Goal: Information Seeking & Learning: Check status

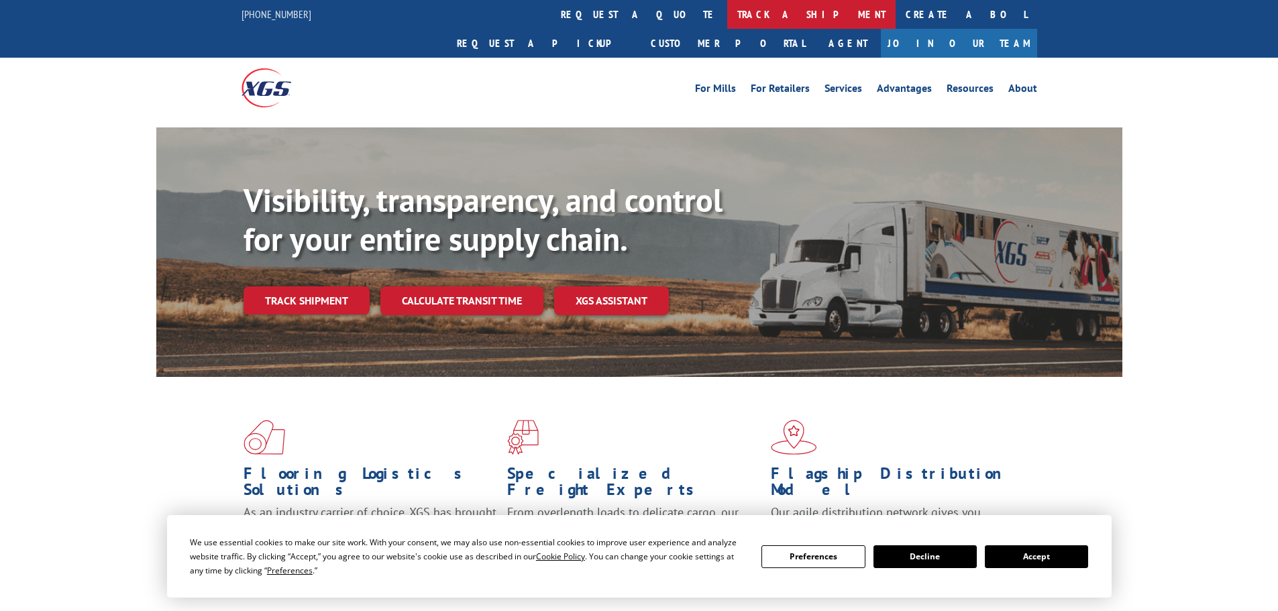
click at [727, 9] on link "track a shipment" at bounding box center [811, 14] width 168 height 29
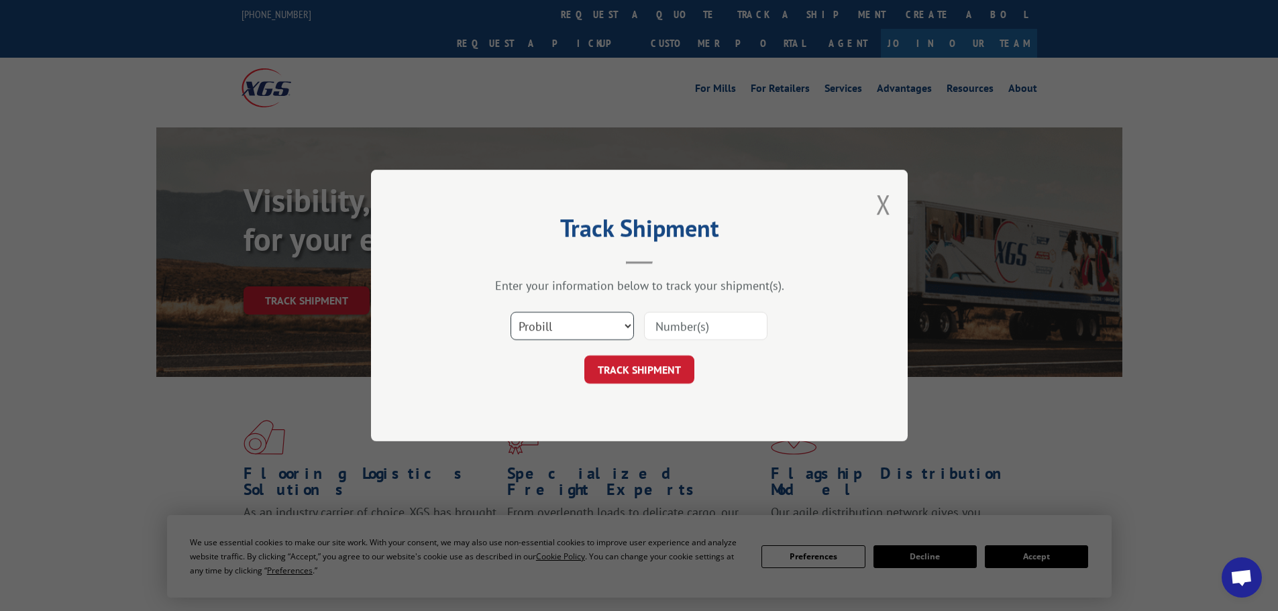
click at [625, 327] on select "Select category... Probill BOL PO" at bounding box center [572, 326] width 123 height 28
select select "bol"
click at [511, 312] on select "Select category... Probill BOL PO" at bounding box center [572, 326] width 123 height 28
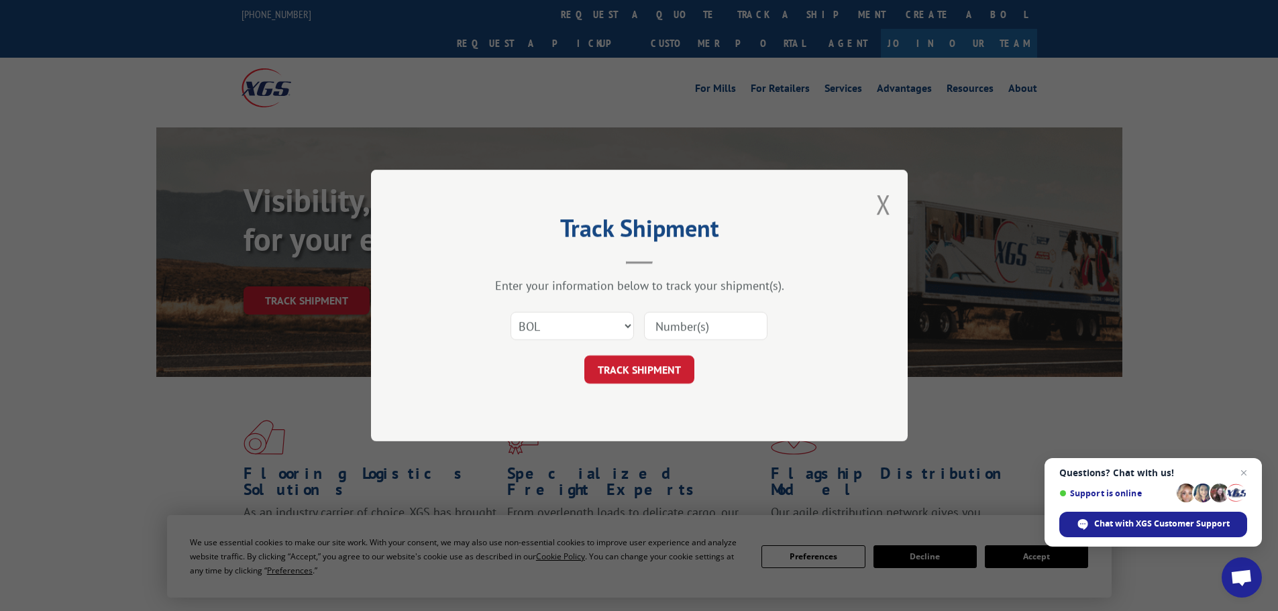
paste input "54400100"
type input "54400100"
click at [648, 364] on button "TRACK SHIPMENT" at bounding box center [640, 370] width 110 height 28
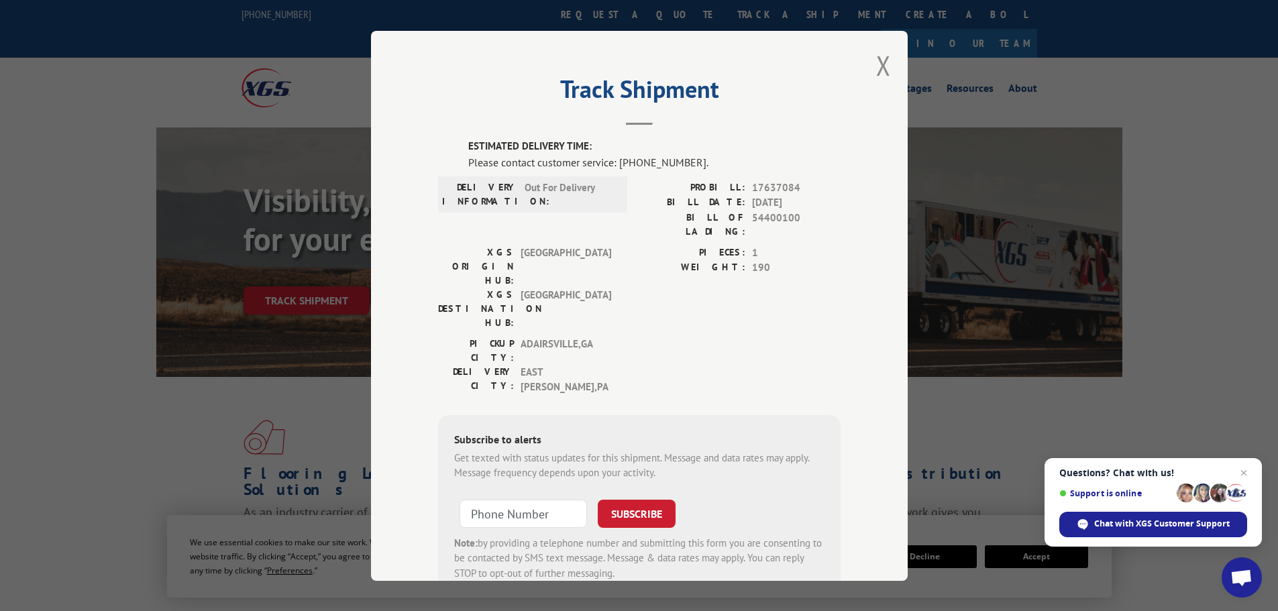
click at [772, 216] on span "54400100" at bounding box center [796, 224] width 89 height 28
copy span "54400100"
click at [1129, 527] on span "Chat with XGS Customer Support" at bounding box center [1163, 524] width 136 height 12
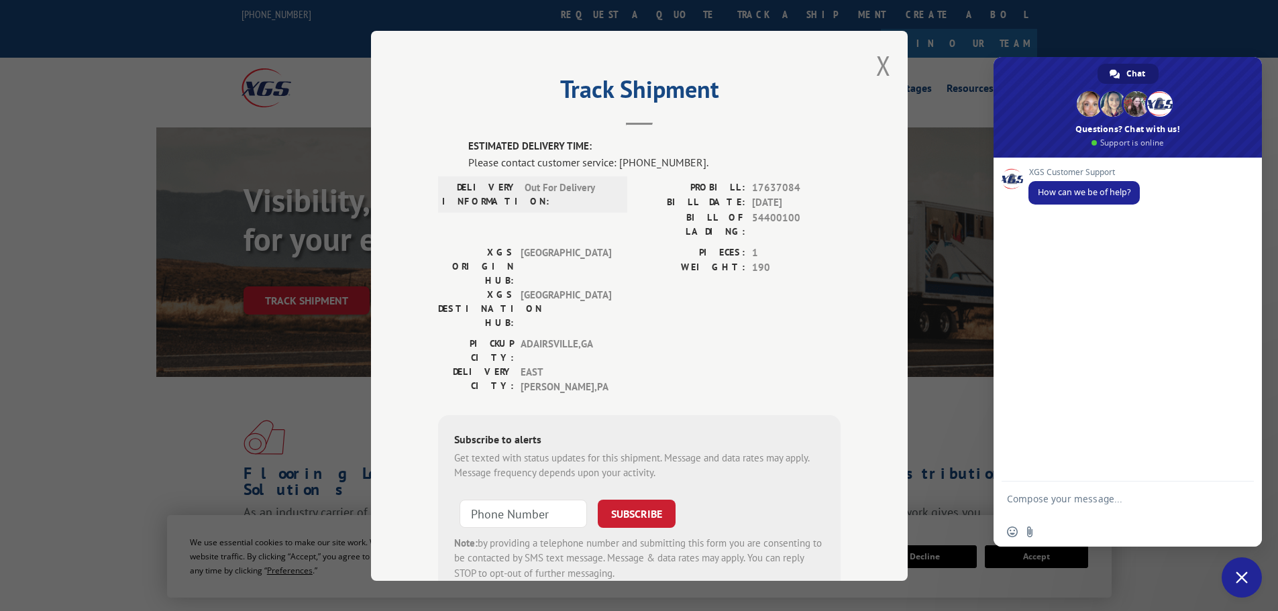
click at [1043, 500] on textarea "Compose your message..." at bounding box center [1113, 505] width 212 height 24
paste textarea "54400100"
drag, startPoint x: 689, startPoint y: 161, endPoint x: 558, endPoint y: 160, distance: 130.9
click at [446, 160] on div "ESTIMATED DELIVERY TIME: Please contact customer service: (844) 947-7447. DELIV…" at bounding box center [639, 368] width 403 height 458
copy div "Please contact customer service: [PHONE_NUMBER]."
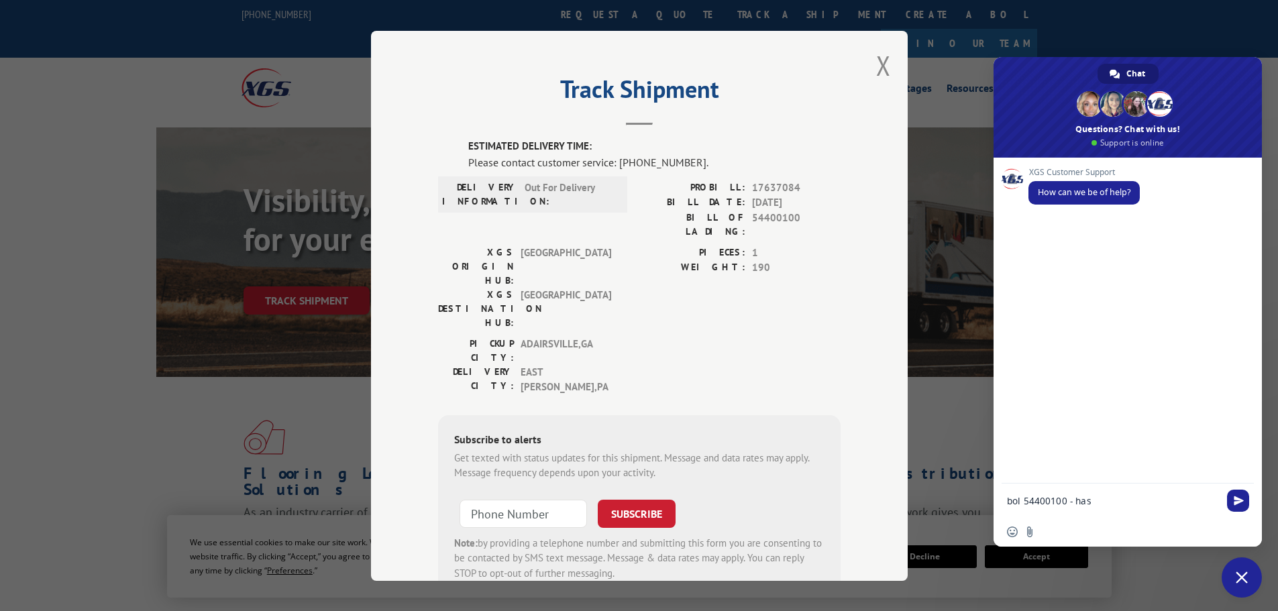
click at [1103, 504] on textarea "bol 54400100 - has" at bounding box center [1113, 501] width 212 height 12
paste textarea "Please contact customer service: [PHONE_NUMBER]."
type textarea "bol [PHONE_NUMBER] - has Please contact customer service: [PHONE_NUMBER]. and s…"
click at [1239, 468] on span "Send" at bounding box center [1238, 475] width 22 height 22
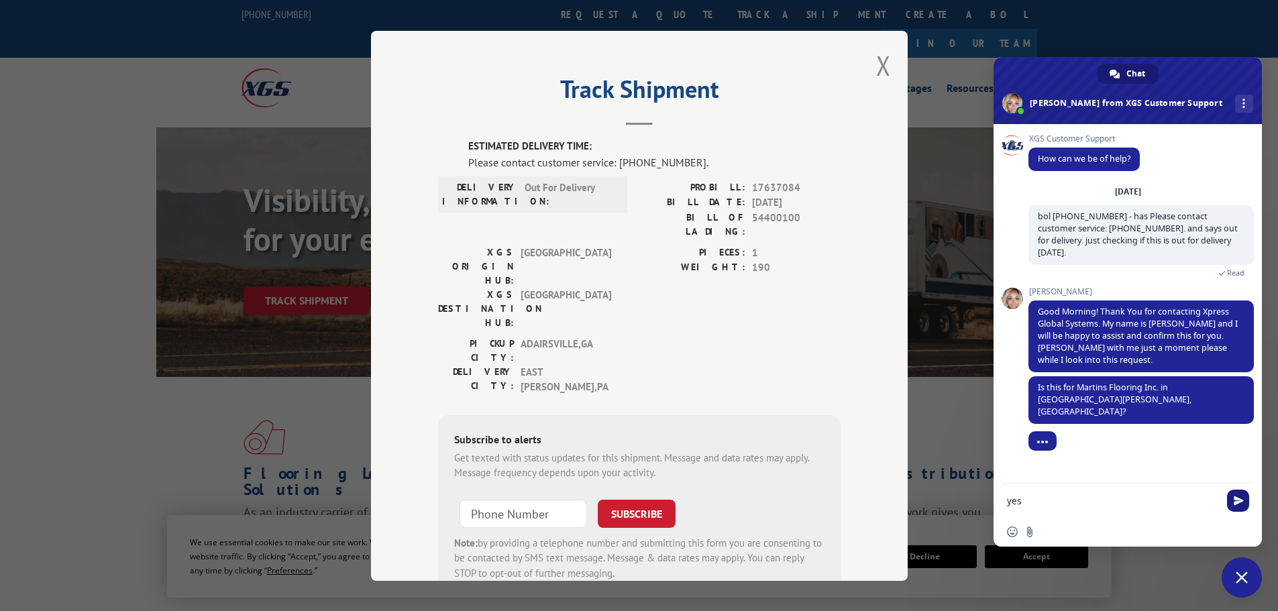
type textarea "yes"
click at [1239, 503] on span "Send" at bounding box center [1239, 501] width 10 height 10
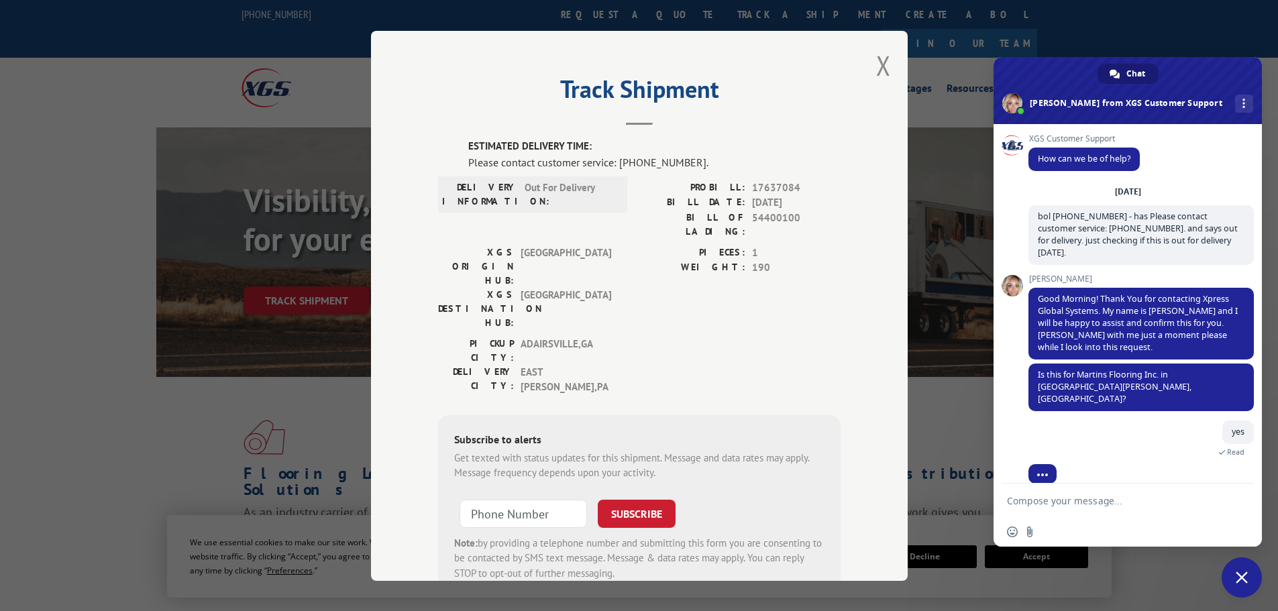
scroll to position [23, 0]
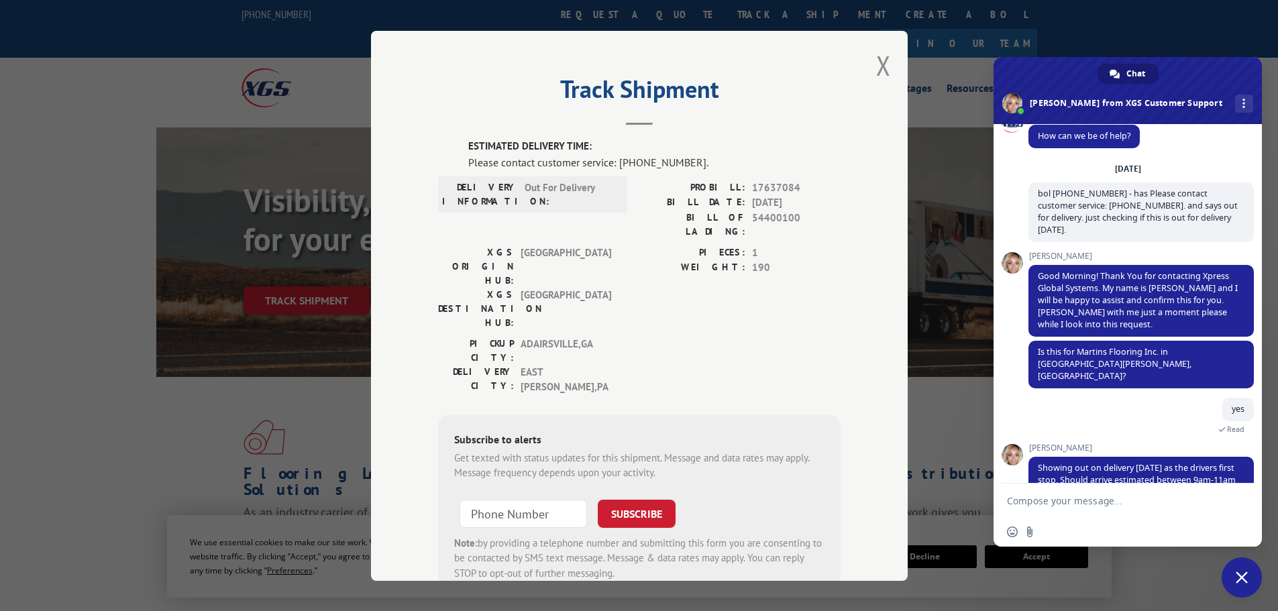
click at [1063, 502] on textarea "Compose your message..." at bounding box center [1113, 501] width 212 height 12
type textarea "thank you very much!! have a great day."
click at [1234, 501] on span "Send" at bounding box center [1239, 501] width 10 height 10
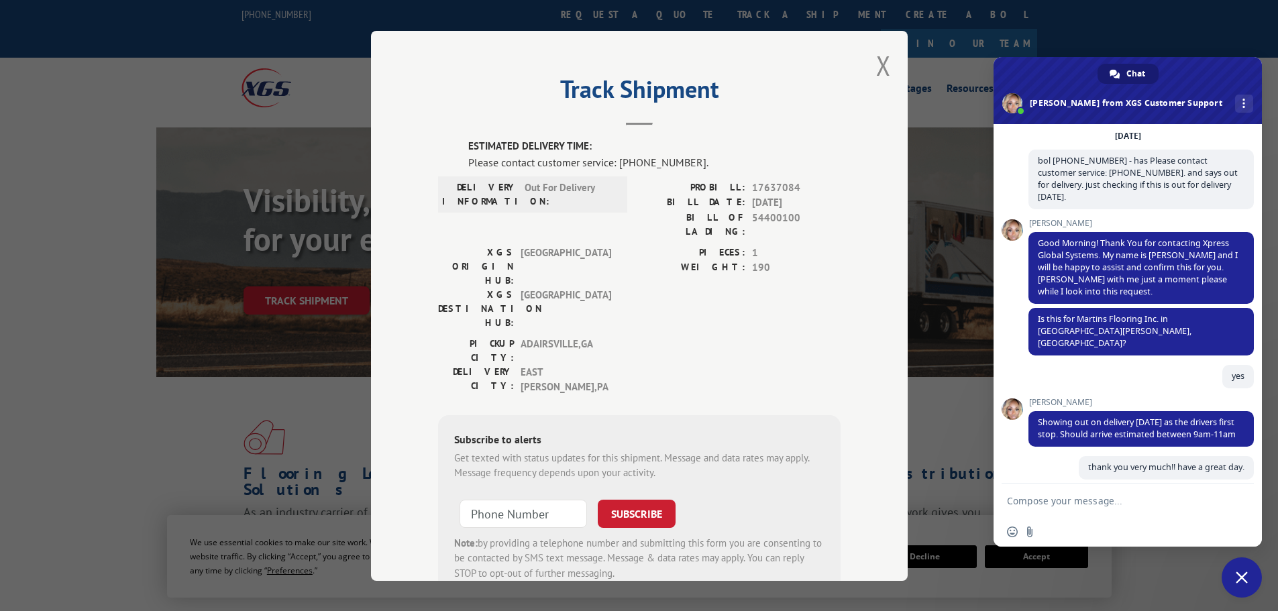
scroll to position [191, 0]
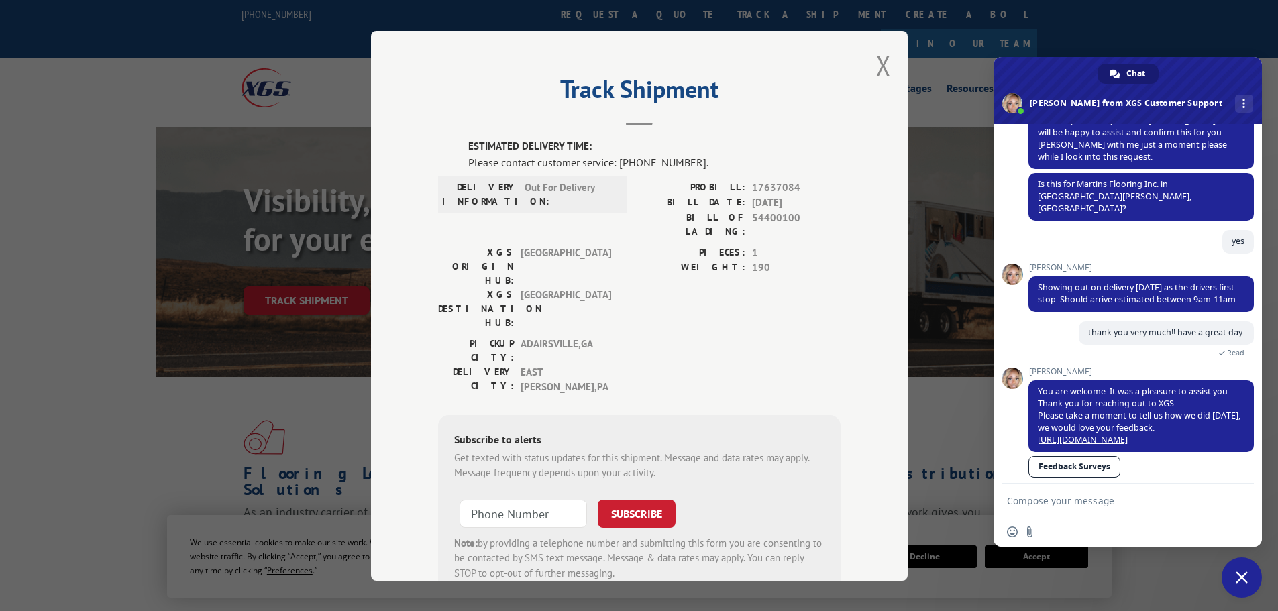
click at [1068, 456] on link "Feedback Surveys" at bounding box center [1075, 466] width 92 height 21
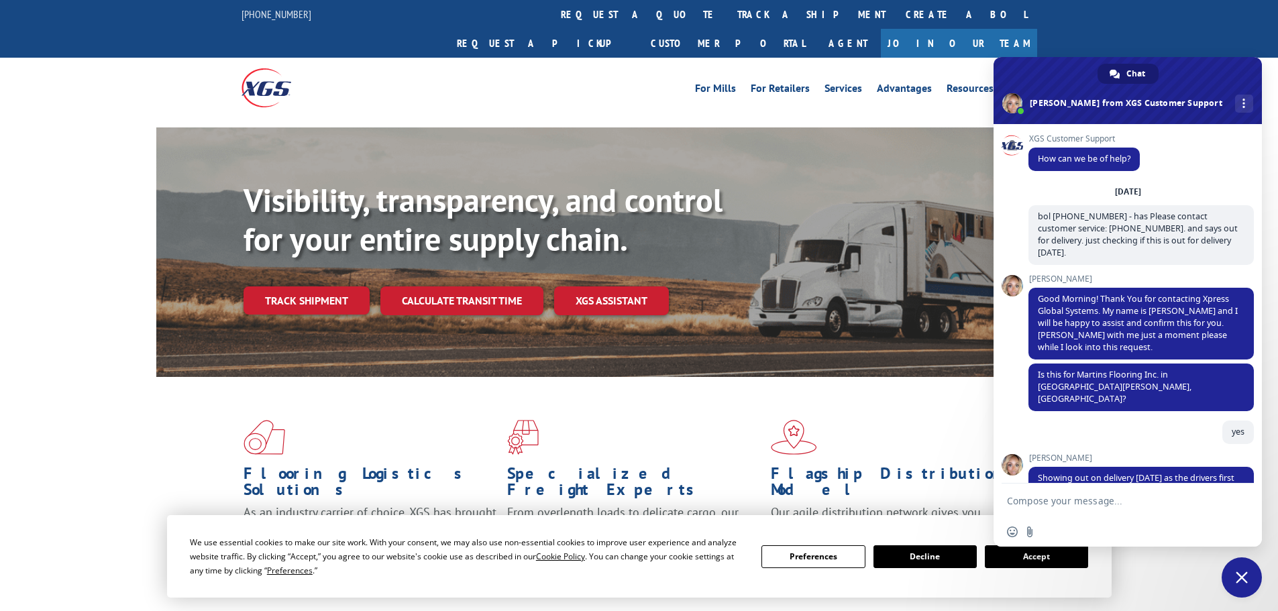
scroll to position [191, 0]
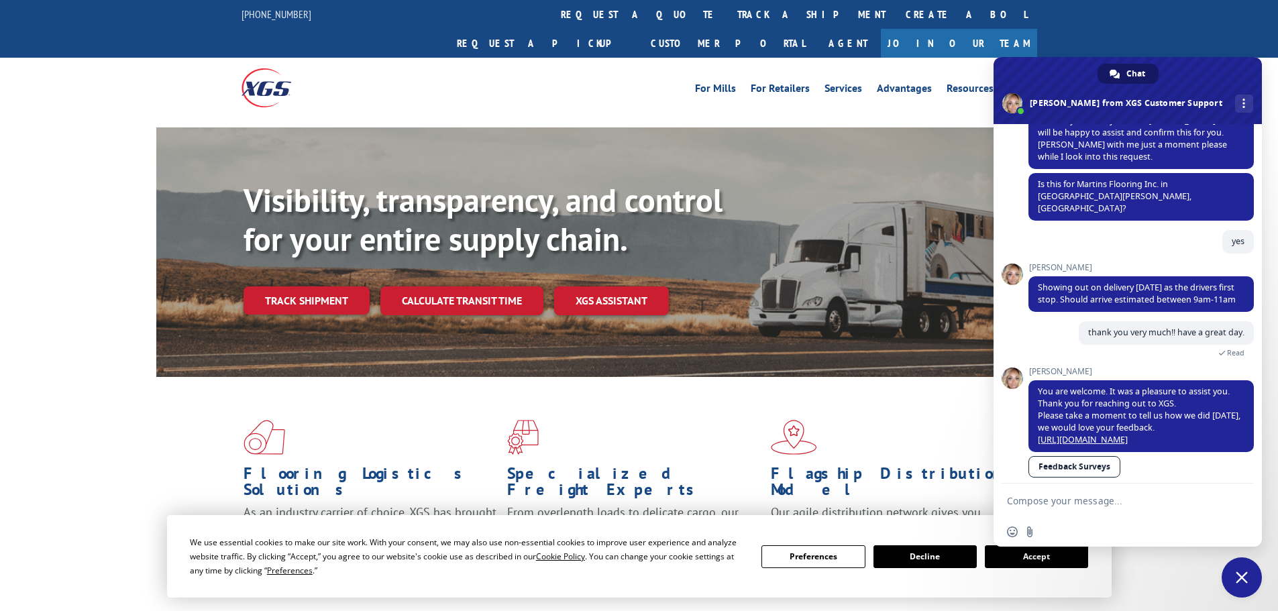
click at [1146, 68] on div "Chat" at bounding box center [1128, 74] width 61 height 20
click at [727, 11] on link "track a shipment" at bounding box center [811, 14] width 168 height 29
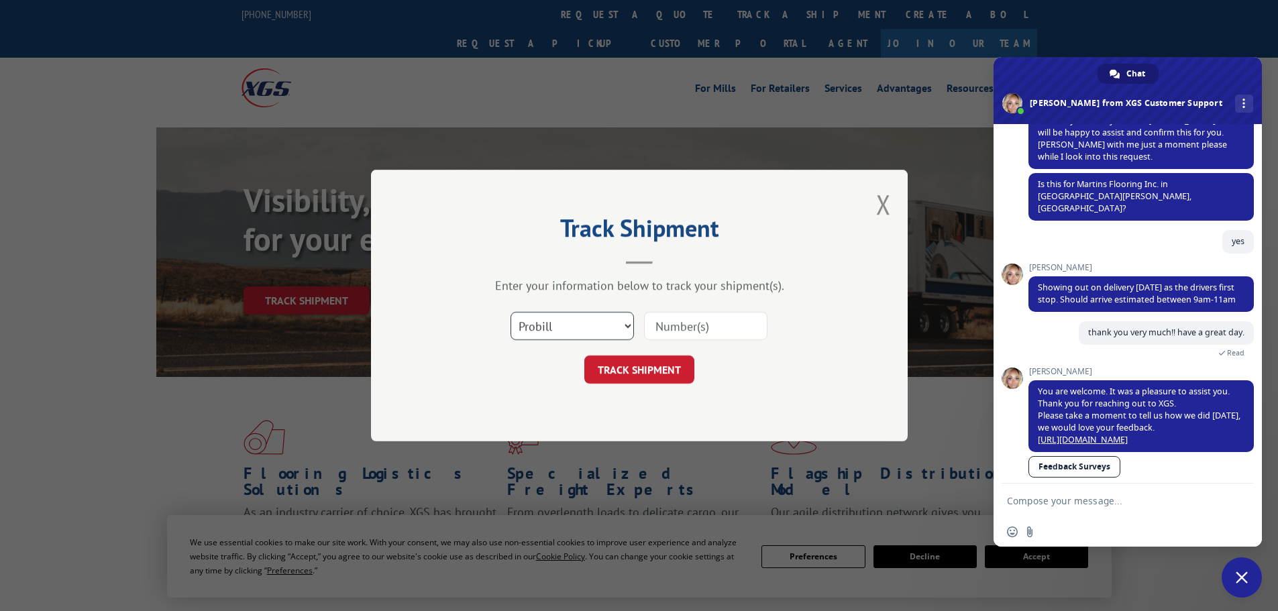
click at [621, 317] on select "Select category... Probill BOL PO" at bounding box center [572, 326] width 123 height 28
select select "bol"
click at [511, 312] on select "Select category... Probill BOL PO" at bounding box center [572, 326] width 123 height 28
paste input "471462"
type input "471462"
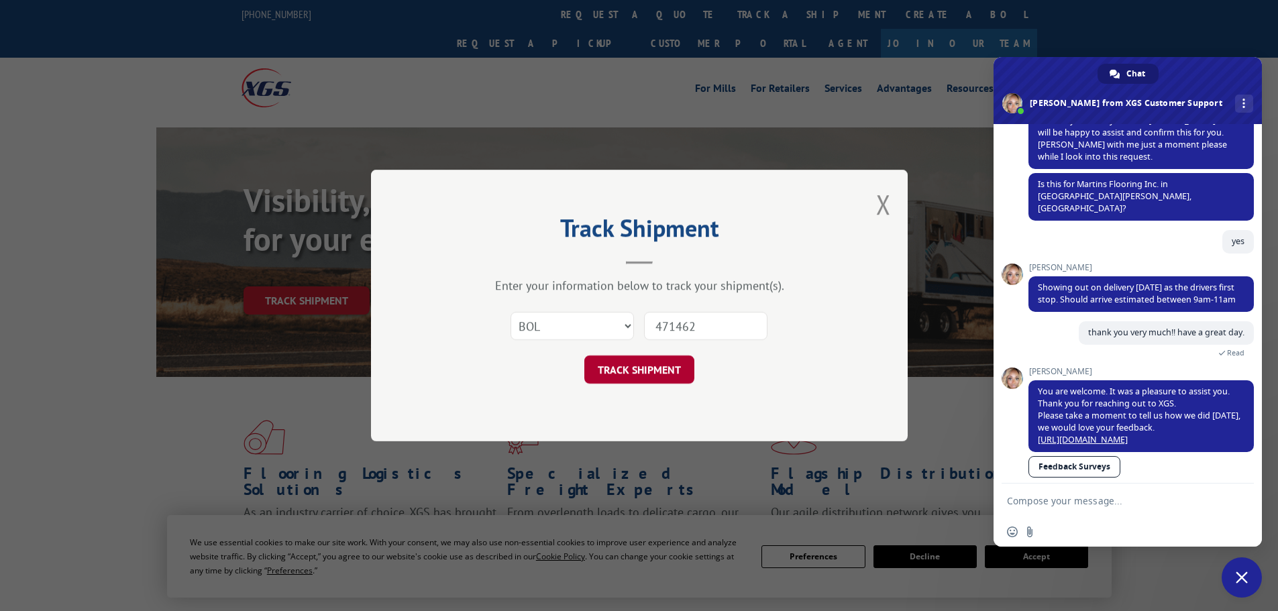
click at [649, 368] on button "TRACK SHIPMENT" at bounding box center [640, 370] width 110 height 28
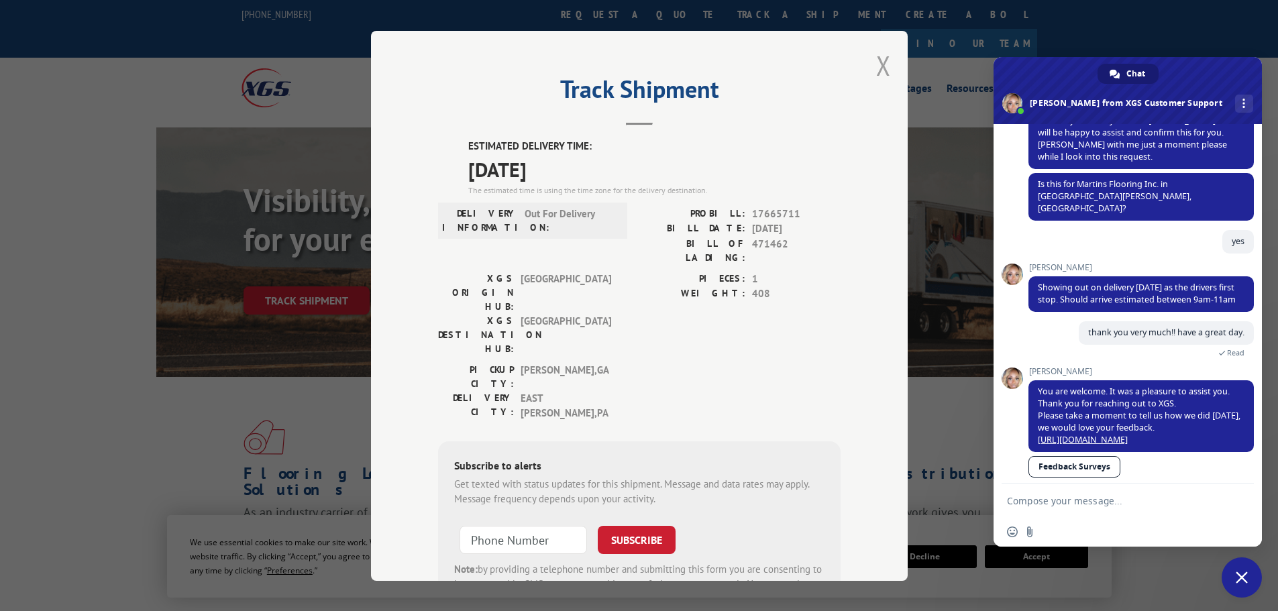
click at [881, 62] on button "Close modal" at bounding box center [883, 66] width 15 height 36
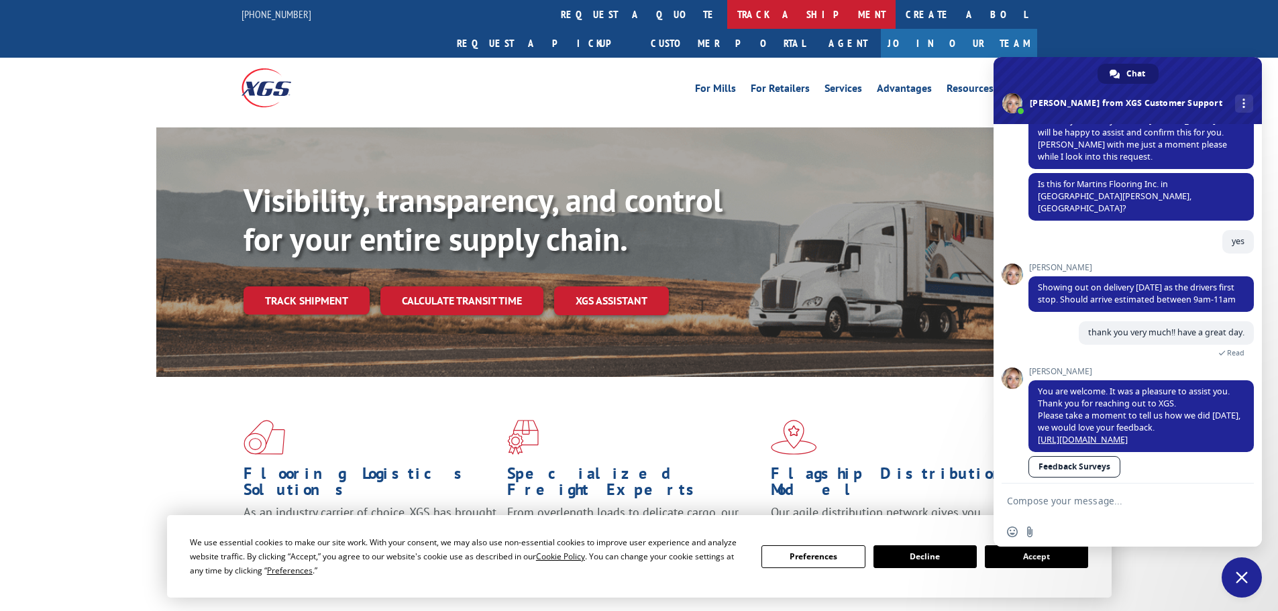
click at [727, 11] on link "track a shipment" at bounding box center [811, 14] width 168 height 29
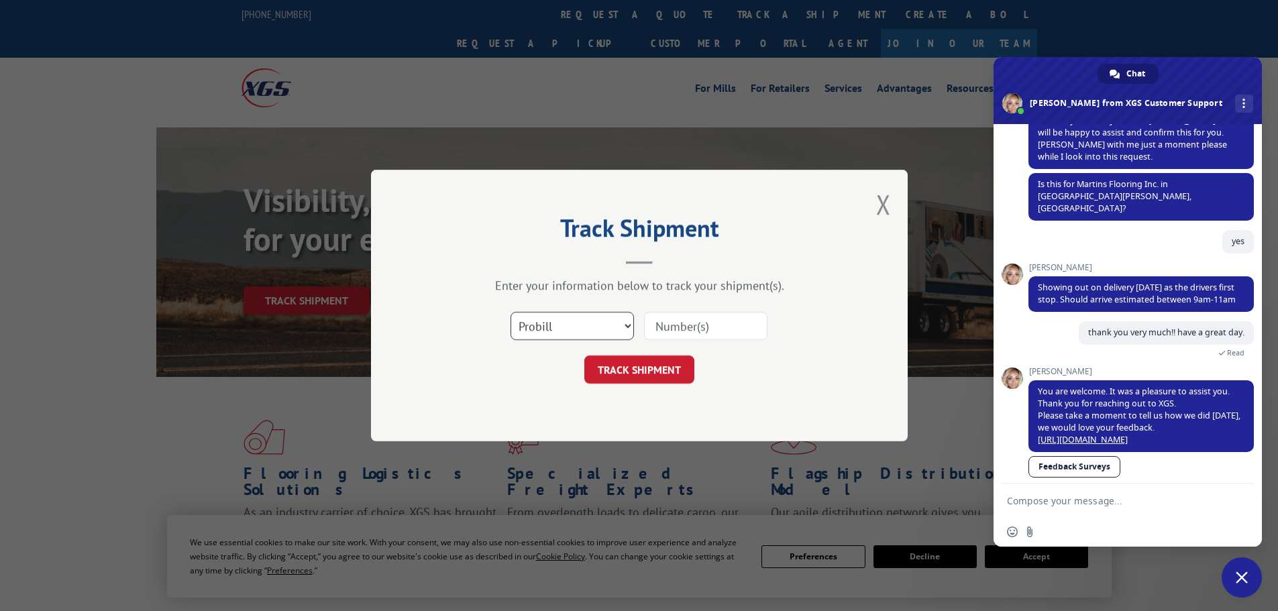
click at [621, 326] on select "Select category... Probill BOL PO" at bounding box center [572, 326] width 123 height 28
select select "bol"
click at [511, 312] on select "Select category... Probill BOL PO" at bounding box center [572, 326] width 123 height 28
paste input "469605"
type input "469605"
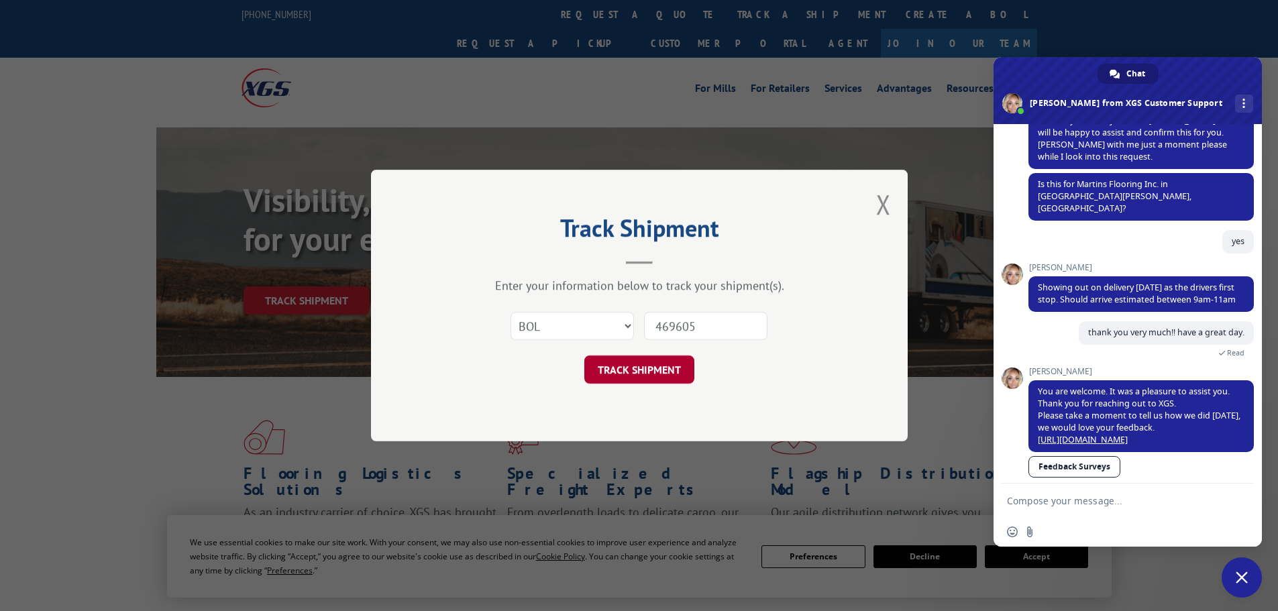
click at [634, 369] on button "TRACK SHIPMENT" at bounding box center [640, 370] width 110 height 28
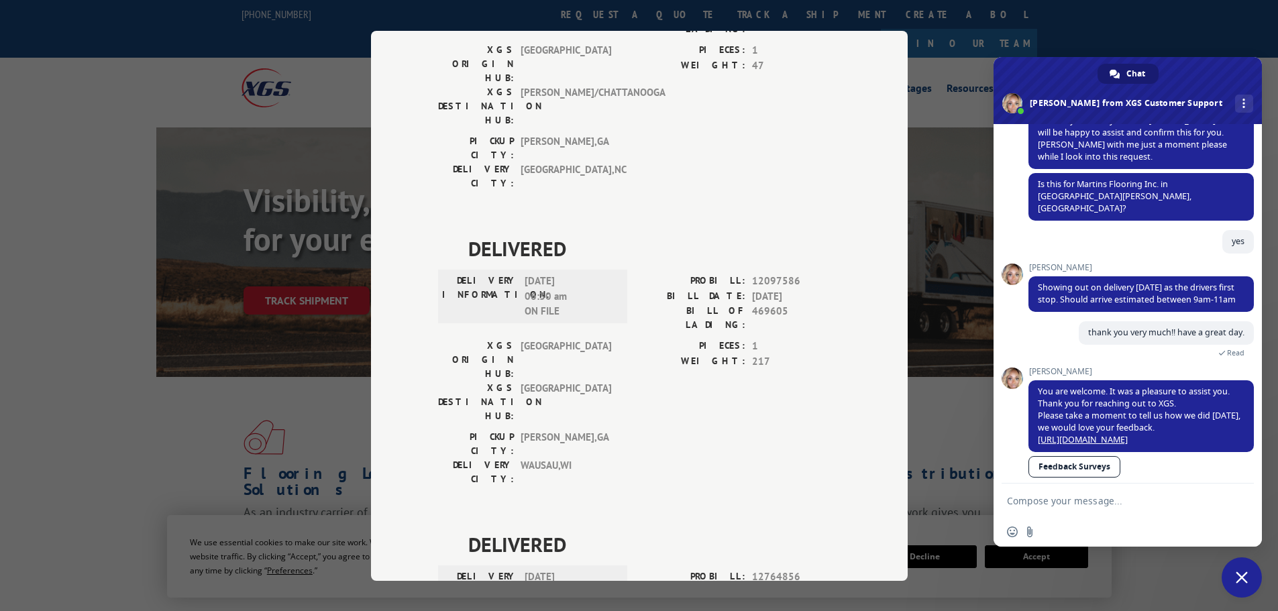
scroll to position [0, 0]
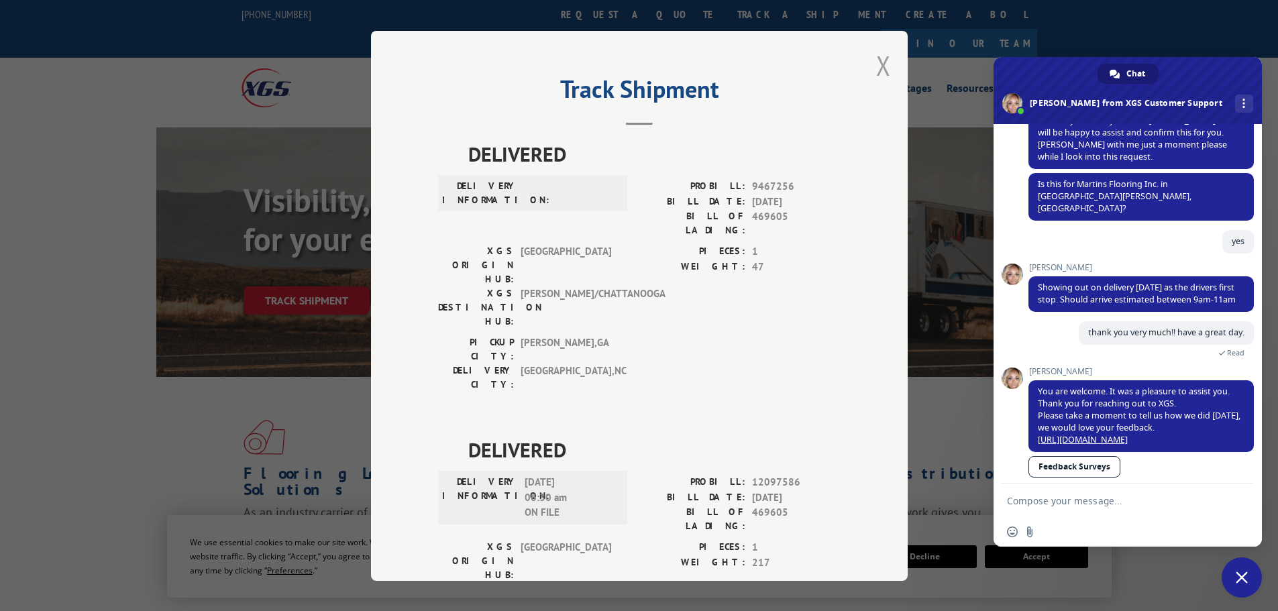
click at [881, 70] on button "Close modal" at bounding box center [883, 66] width 15 height 36
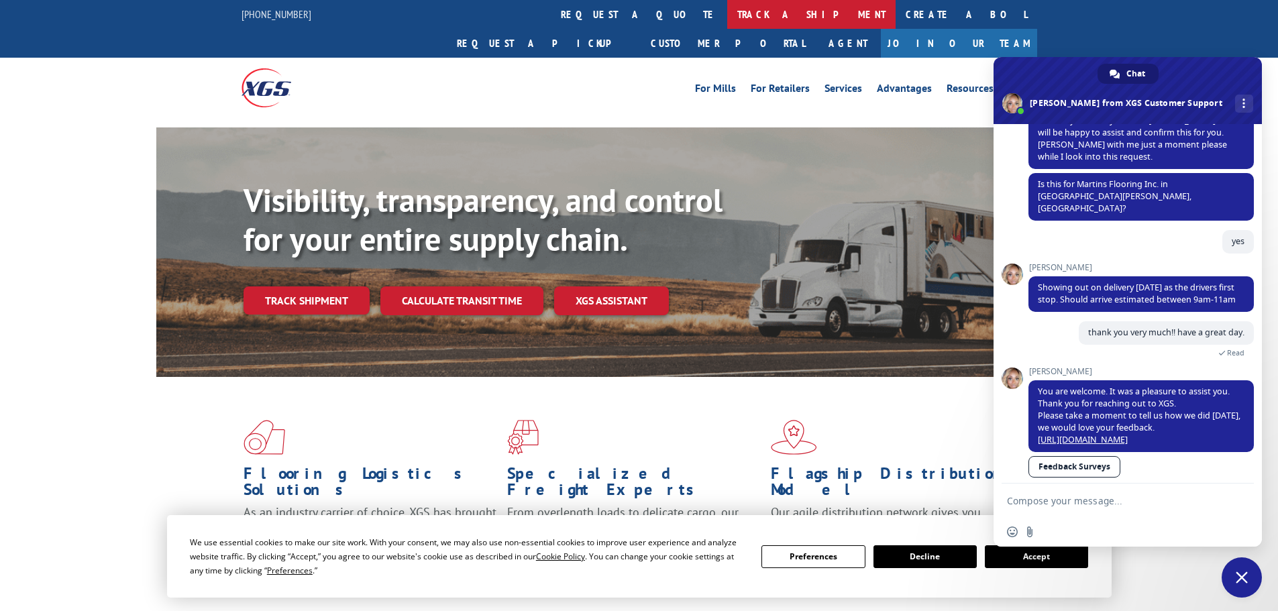
click at [727, 15] on link "track a shipment" at bounding box center [811, 14] width 168 height 29
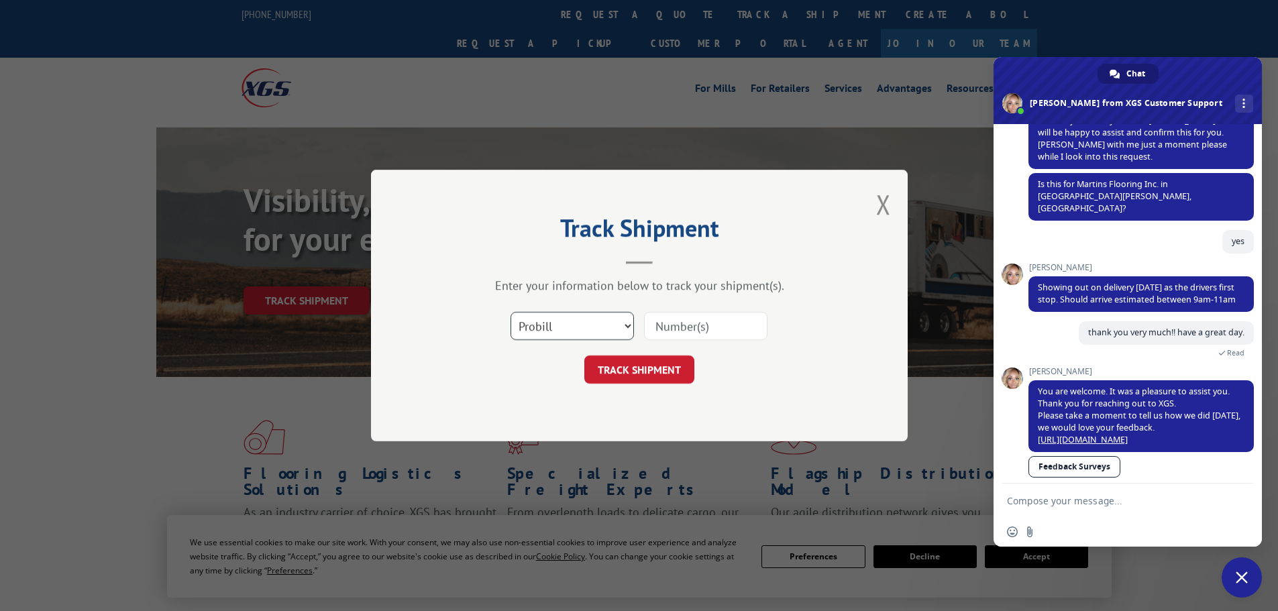
click at [611, 332] on select "Select category... Probill BOL PO" at bounding box center [572, 326] width 123 height 28
select select "bol"
click at [511, 312] on select "Select category... Probill BOL PO" at bounding box center [572, 326] width 123 height 28
paste input "470333"
type input "470333"
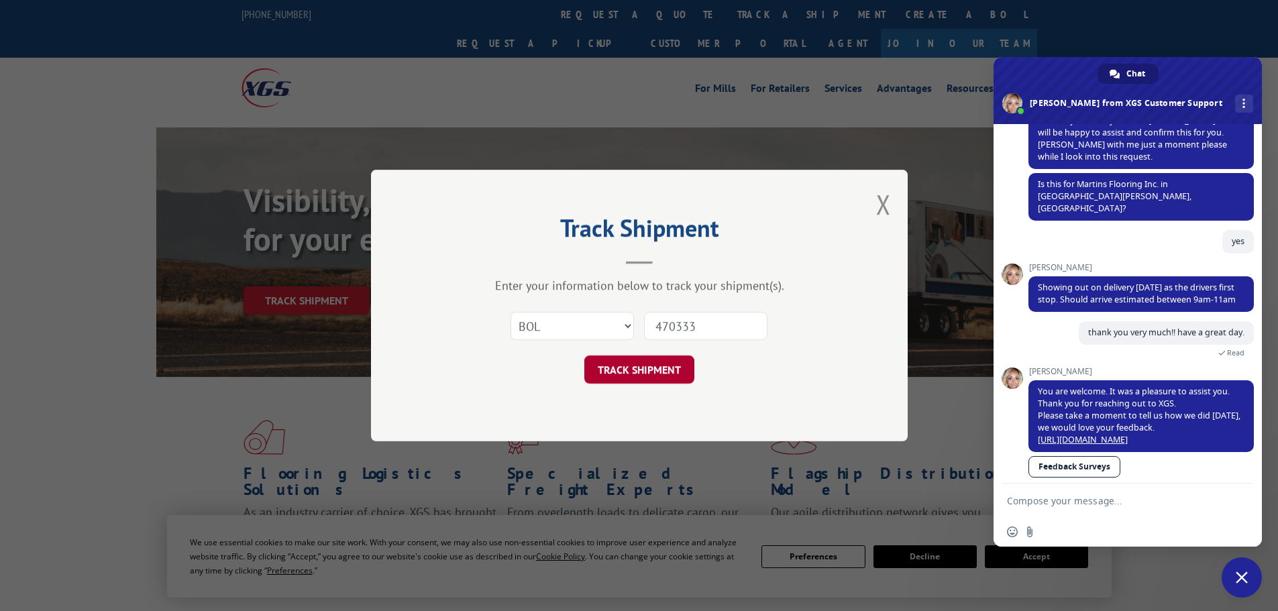
click at [657, 374] on button "TRACK SHIPMENT" at bounding box center [640, 370] width 110 height 28
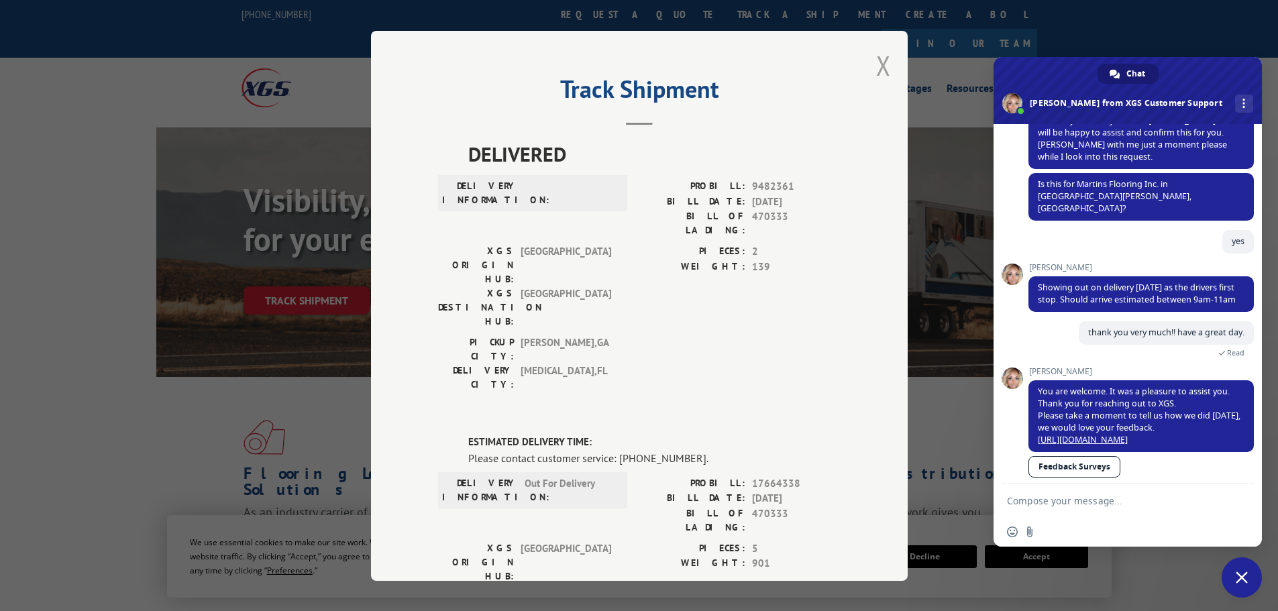
click at [876, 62] on button "Close modal" at bounding box center [883, 66] width 15 height 36
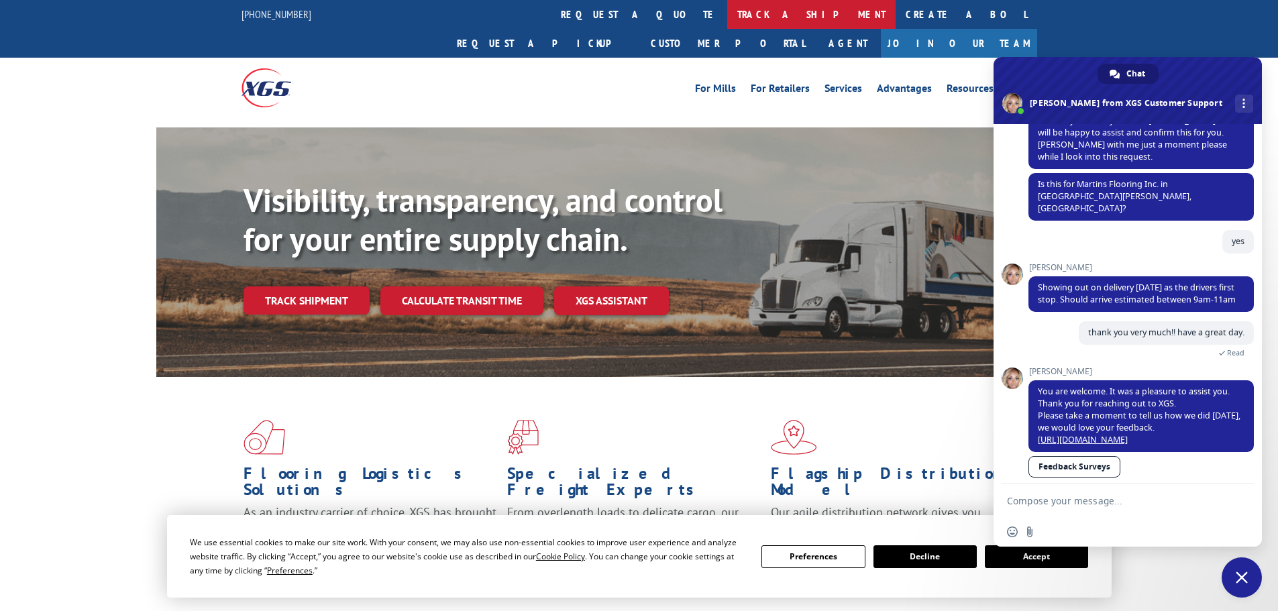
click at [727, 11] on link "track a shipment" at bounding box center [811, 14] width 168 height 29
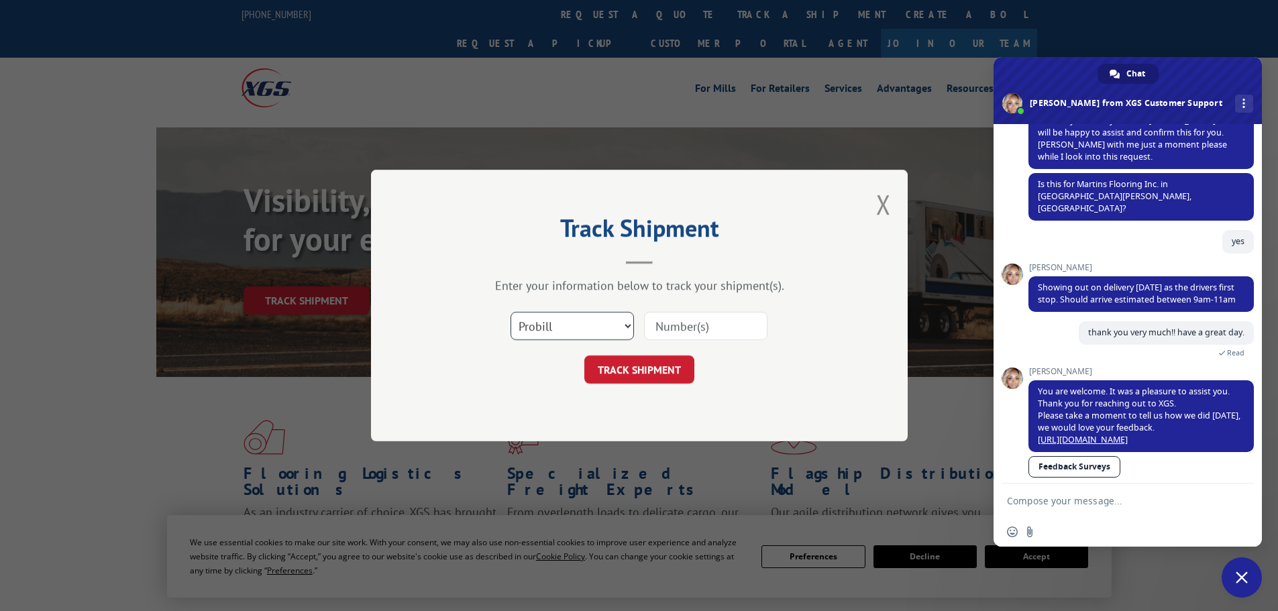
click at [627, 328] on select "Select category... Probill BOL PO" at bounding box center [572, 326] width 123 height 28
select select "bol"
click at [511, 312] on select "Select category... Probill BOL PO" at bounding box center [572, 326] width 123 height 28
paste input "470333"
type input "470333"
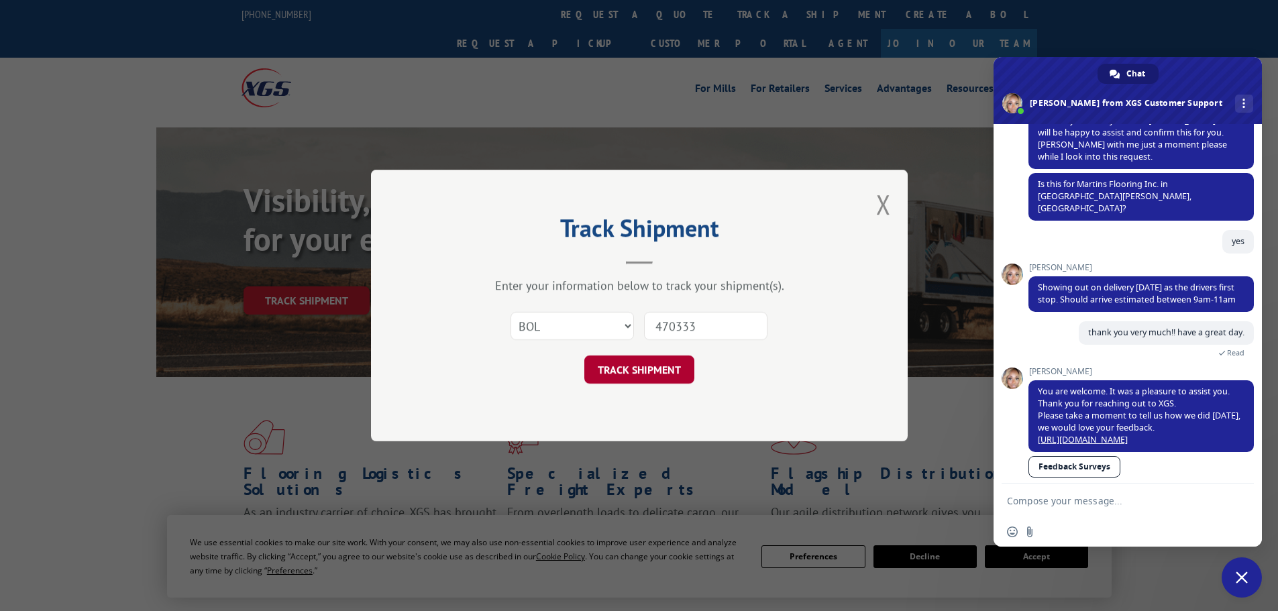
click at [638, 370] on button "TRACK SHIPMENT" at bounding box center [640, 370] width 110 height 28
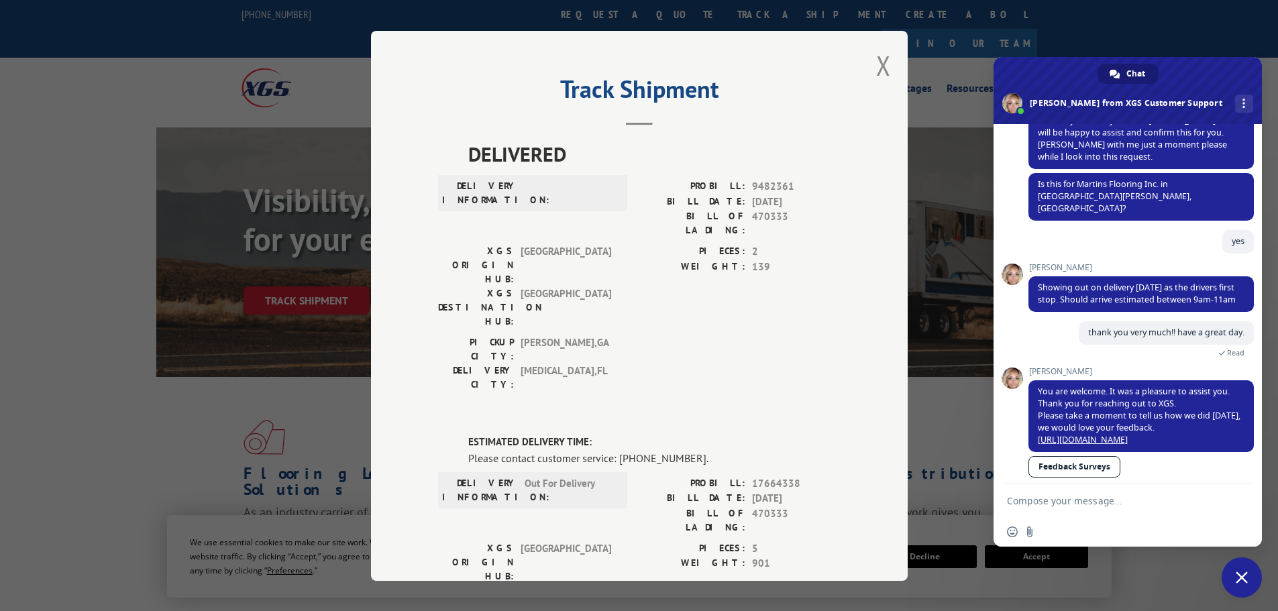
scroll to position [243, 0]
